Goal: Information Seeking & Learning: Learn about a topic

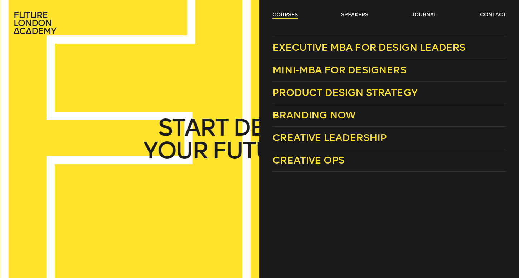
click at [294, 16] on link "courses" at bounding box center [284, 14] width 25 height 7
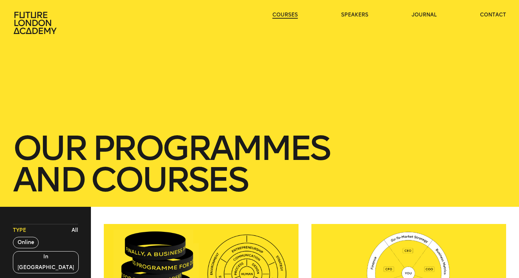
click at [292, 16] on link "courses" at bounding box center [284, 14] width 25 height 7
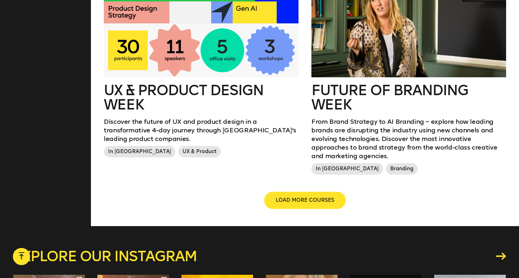
scroll to position [859, 0]
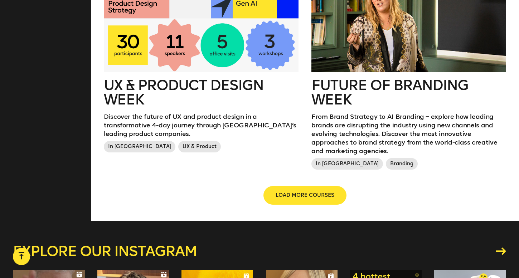
click at [291, 187] on button "LOAD MORE COURSES" at bounding box center [305, 195] width 82 height 17
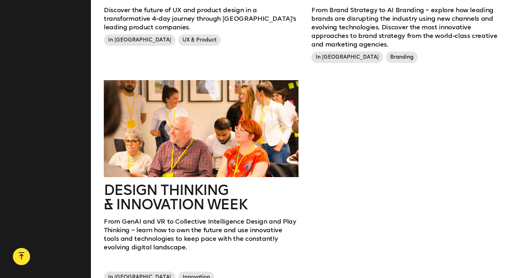
scroll to position [983, 0]
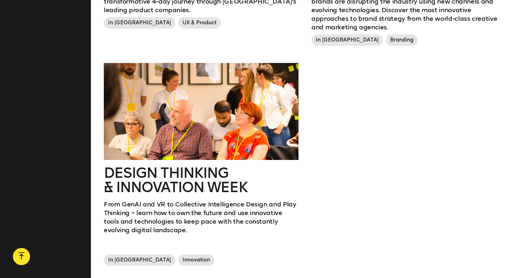
click at [248, 117] on div at bounding box center [201, 111] width 195 height 97
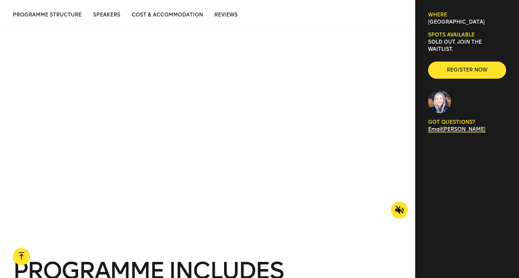
scroll to position [687, 0]
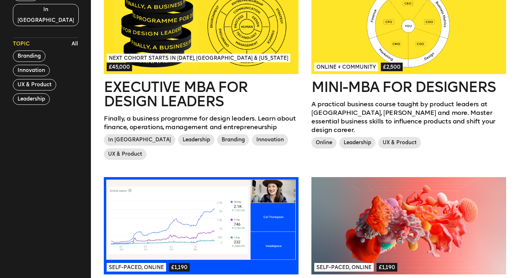
scroll to position [250, 0]
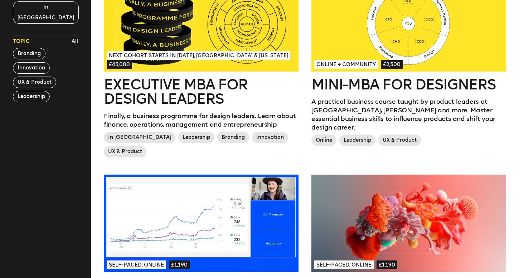
click at [374, 194] on div at bounding box center [408, 223] width 195 height 97
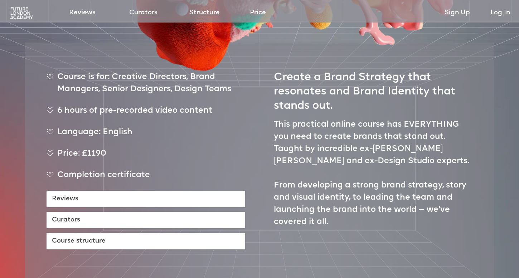
scroll to position [266, 0]
